Goal: Transaction & Acquisition: Purchase product/service

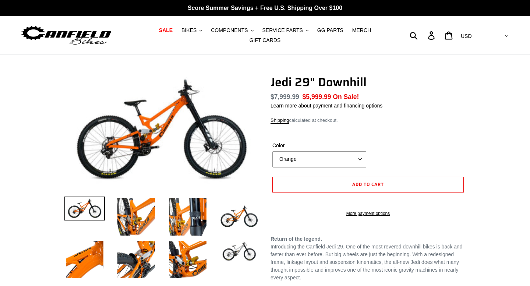
select select "highest-rating"
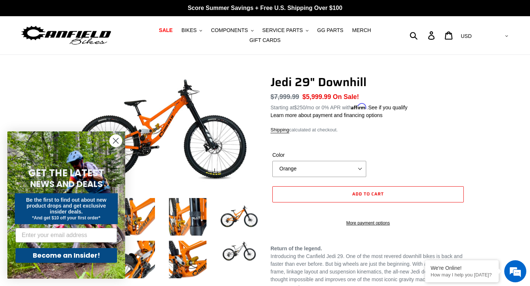
click at [116, 141] on icon "Close dialog" at bounding box center [115, 141] width 5 height 5
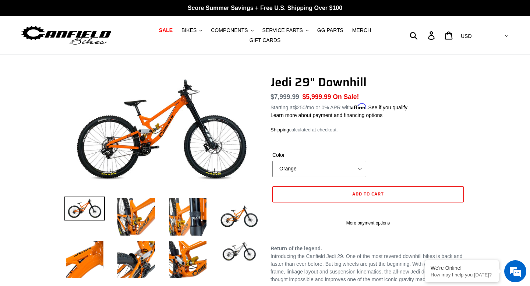
click at [358, 163] on select "Orange Raw" at bounding box center [320, 169] width 94 height 16
select select "Raw"
click at [273, 161] on select "Orange Raw" at bounding box center [320, 169] width 94 height 16
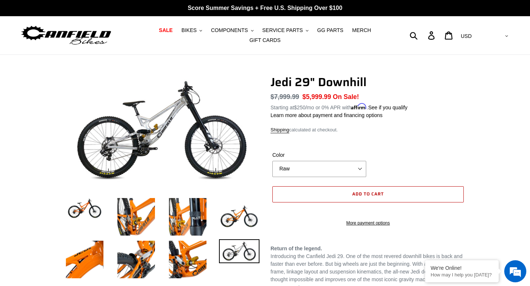
click at [348, 195] on button "Add to cart" at bounding box center [369, 194] width 192 height 16
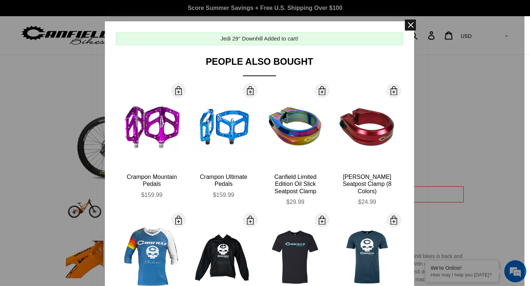
click at [409, 25] on span at bounding box center [410, 25] width 11 height 11
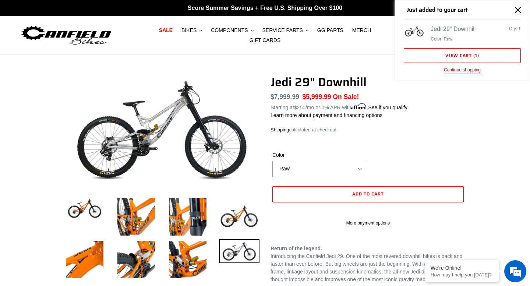
click at [458, 55] on link "View cart ( 1 )" at bounding box center [462, 55] width 117 height 15
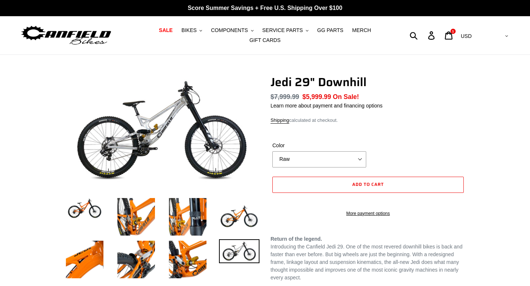
select select "highest-rating"
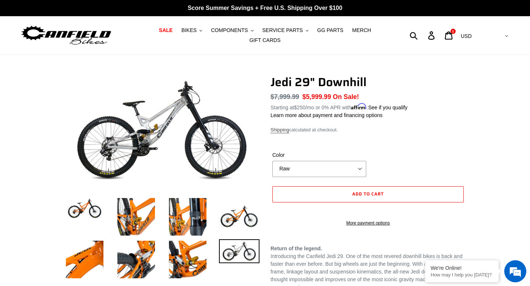
click at [283, 130] on link "Shipping" at bounding box center [280, 130] width 19 height 6
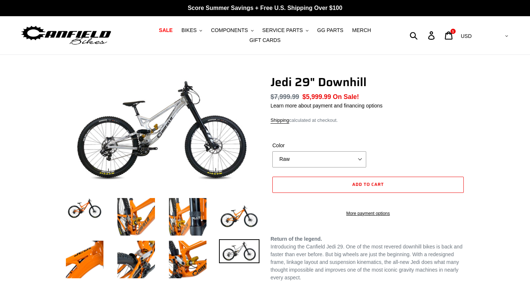
select select "highest-rating"
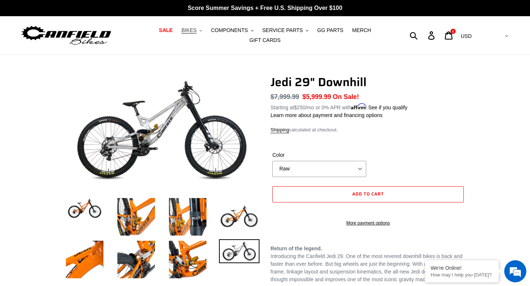
click at [193, 29] on span "BIKES" at bounding box center [189, 30] width 15 height 6
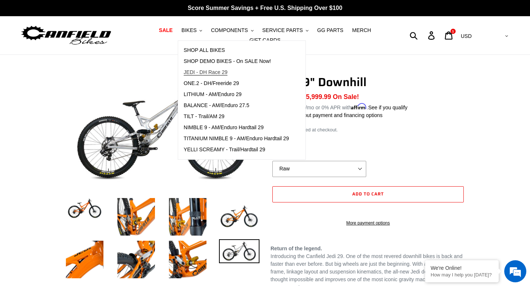
click at [223, 71] on span "JEDI - DH Race 29" at bounding box center [206, 72] width 44 height 6
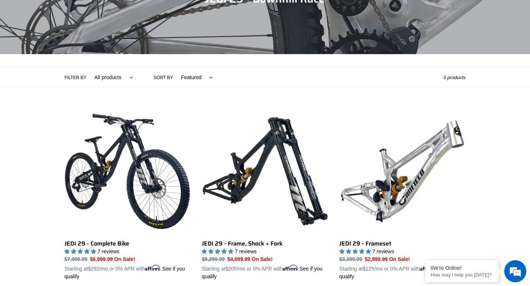
scroll to position [113, 0]
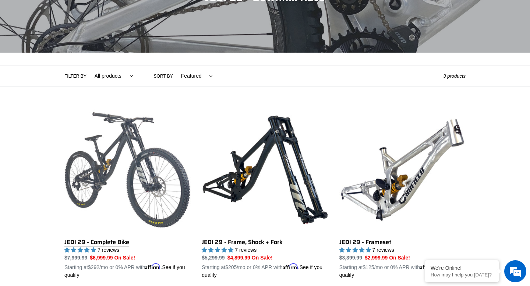
click at [134, 150] on link "JEDI 29 - Complete Bike" at bounding box center [127, 193] width 126 height 172
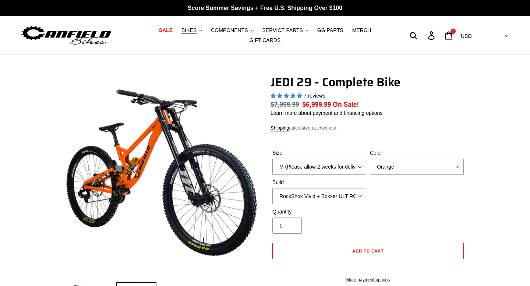
select select "highest-rating"
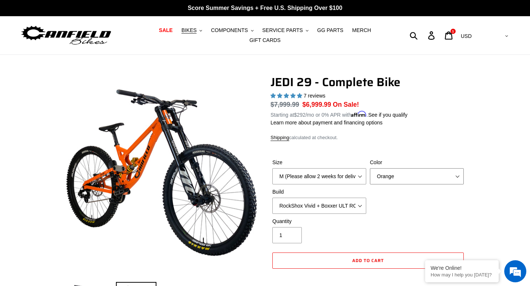
click at [383, 178] on select "Orange Stealth Black Raw" at bounding box center [417, 176] width 94 height 16
select select "Stealth Black"
click at [370, 168] on select "Orange Stealth Black Raw" at bounding box center [417, 176] width 94 height 16
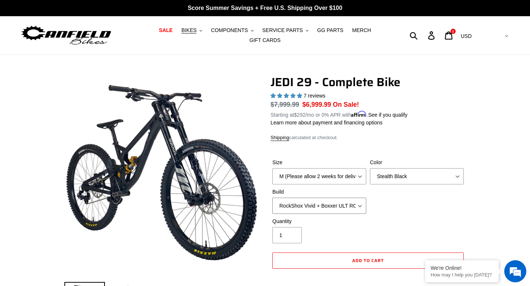
click at [337, 204] on select "RockShox Vivid + Boxxer ULT RC2 C3 200 + SRAM XO RockShox Vivid + Boxxer ULT RC…" at bounding box center [320, 206] width 94 height 16
select select "EXT eStoria LOK V3 + EXT Vaia 200 + Shimano"
click at [273, 198] on select "RockShox Vivid + Boxxer ULT RC2 C3 200 + SRAM XO RockShox Vivid + Boxxer ULT RC…" at bounding box center [320, 206] width 94 height 16
